Goal: Transaction & Acquisition: Purchase product/service

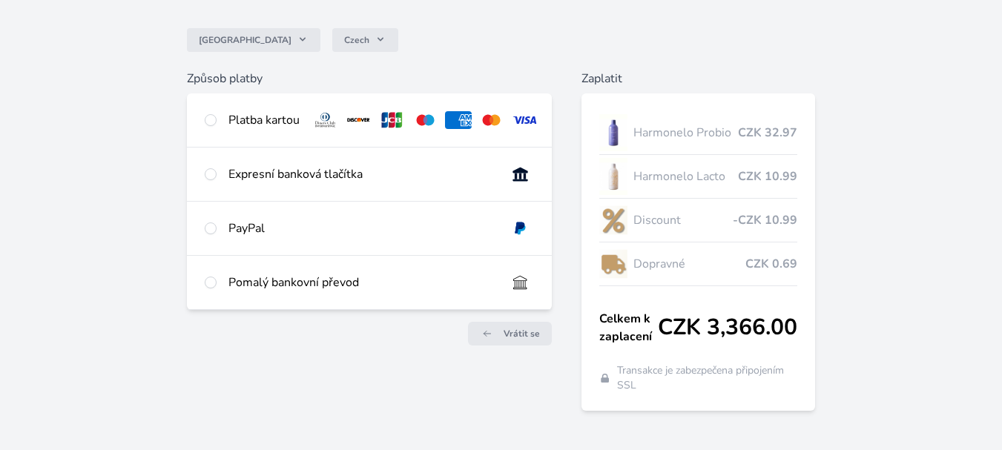
scroll to position [142, 0]
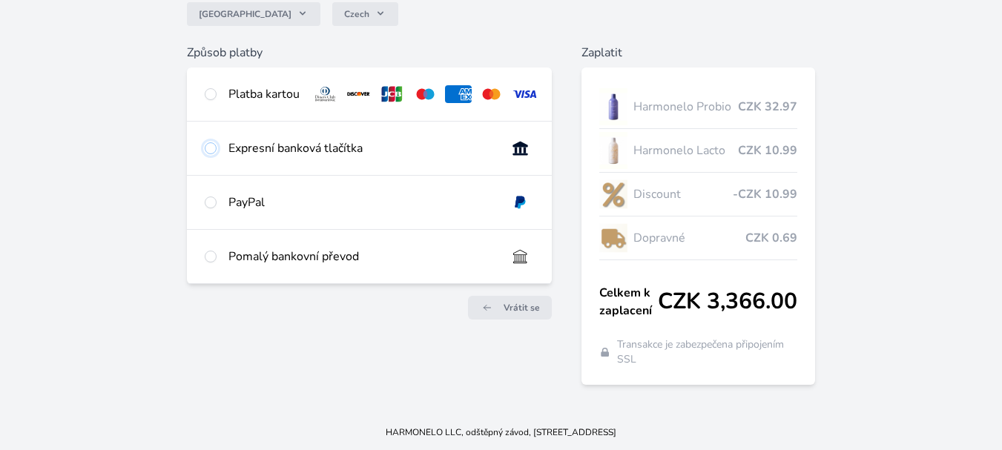
click at [207, 154] on input "radio" at bounding box center [211, 148] width 12 height 12
radio input "true"
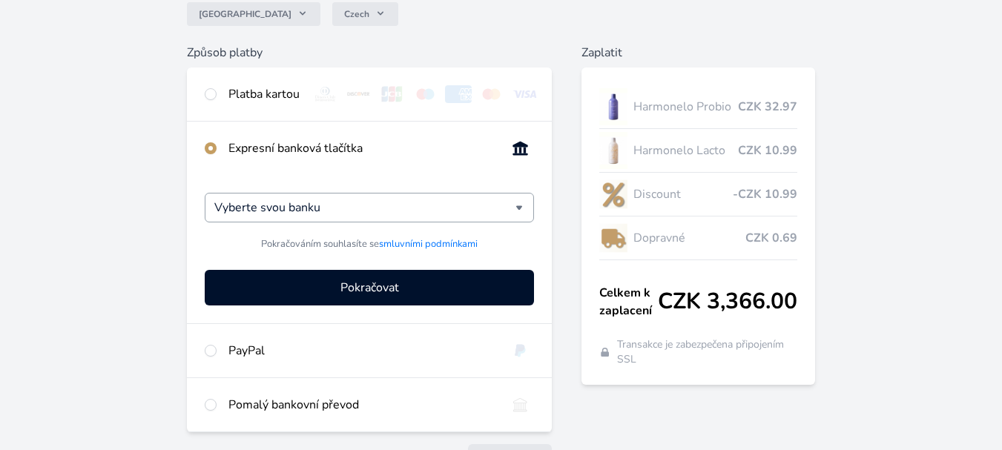
click at [521, 220] on div "Vyberte svou banku" at bounding box center [369, 208] width 329 height 30
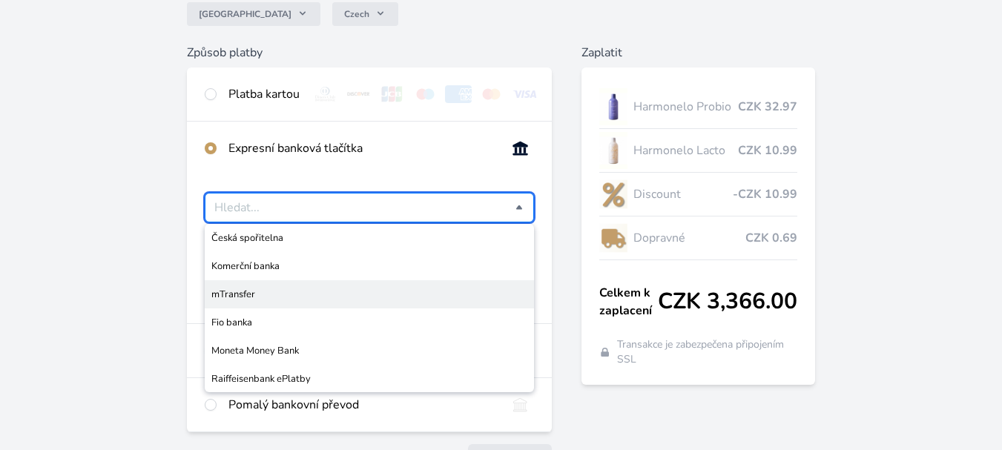
click at [252, 302] on span "mTransfer" at bounding box center [369, 294] width 316 height 15
type input "mTransfer"
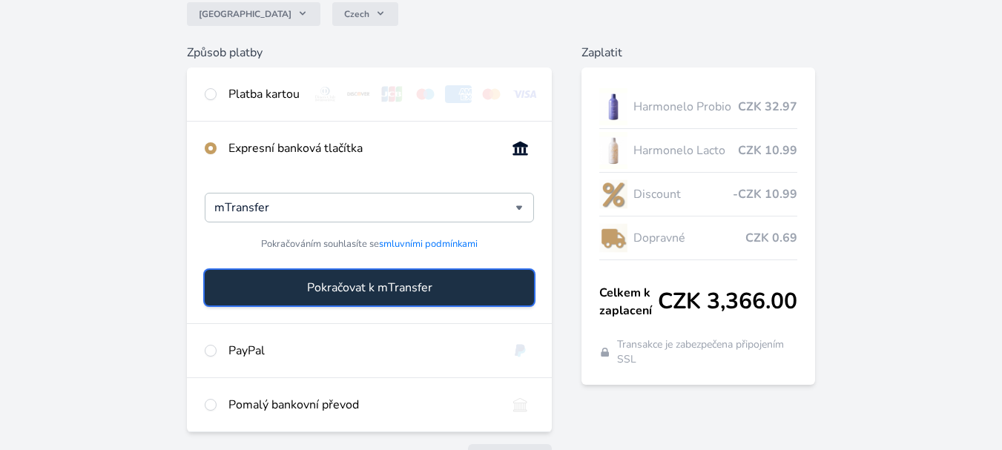
click at [406, 297] on span "Pokračovat k mTransfer" at bounding box center [369, 288] width 125 height 18
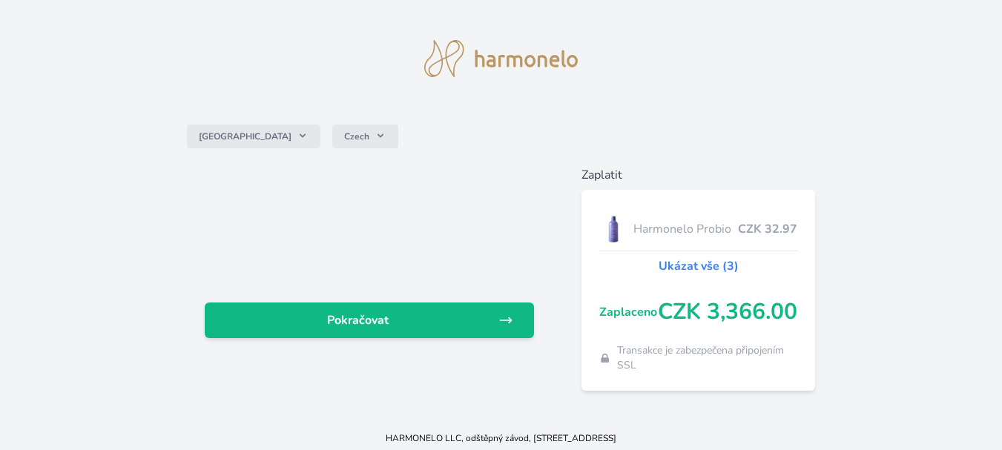
scroll to position [25, 0]
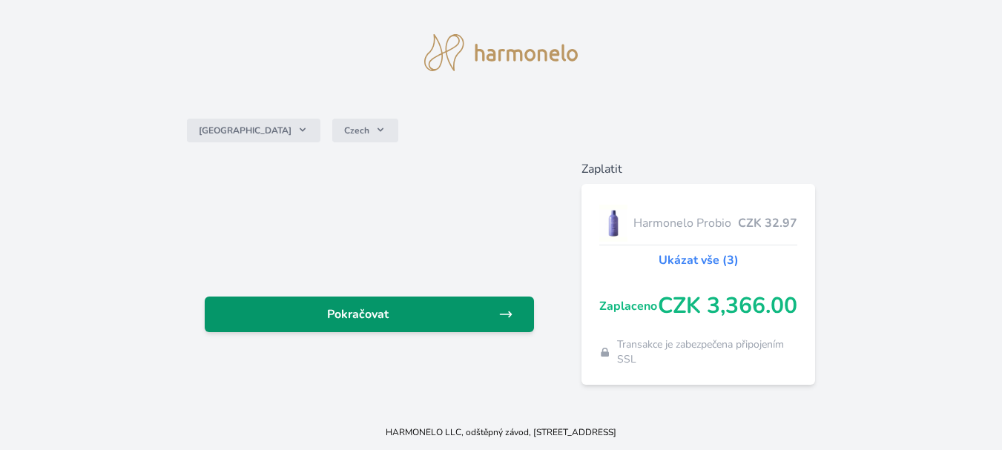
click at [367, 314] on span "Pokračovat" at bounding box center [358, 315] width 282 height 18
